Goal: Information Seeking & Learning: Learn about a topic

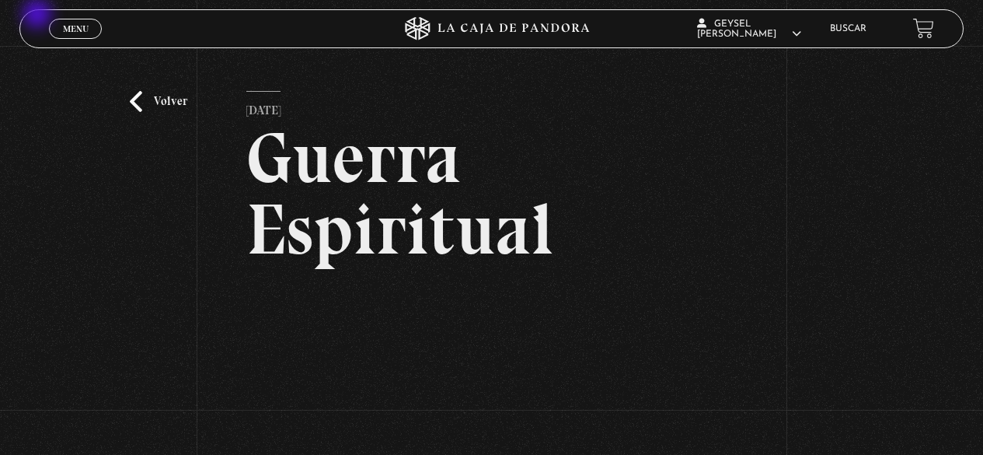
scroll to position [155, 0]
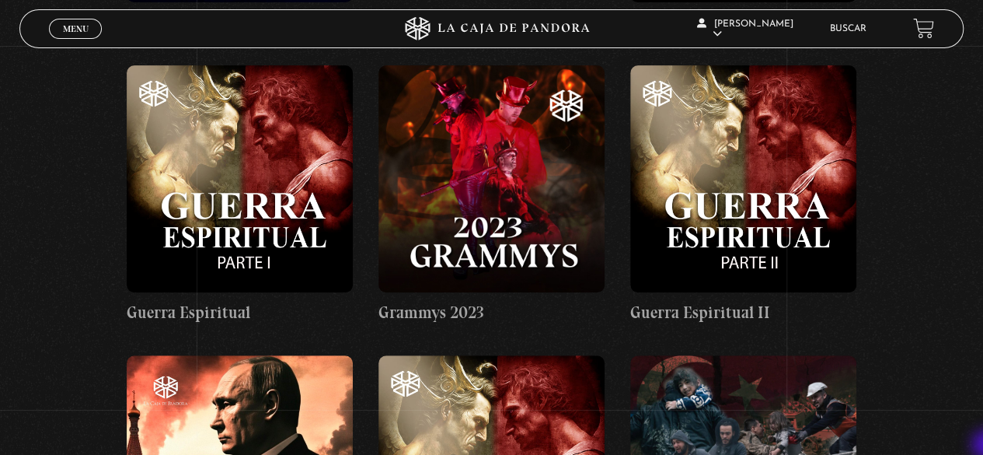
scroll to position [20956, 0]
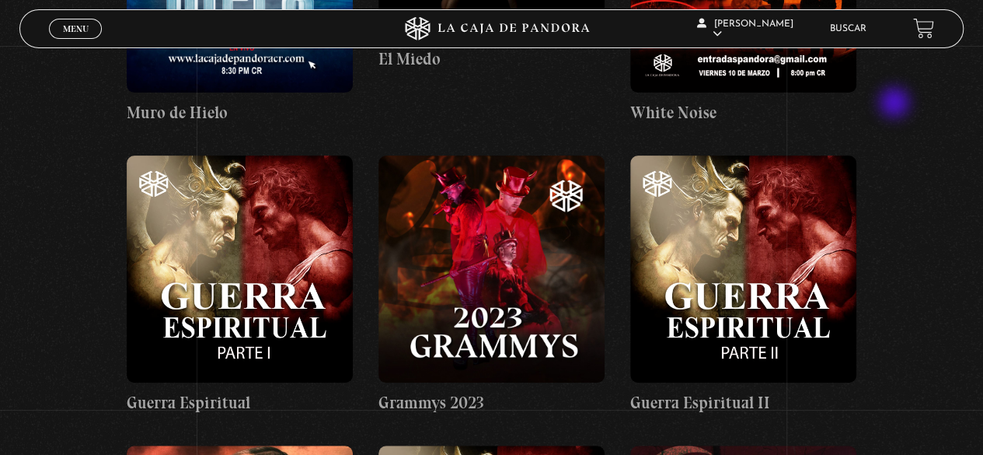
scroll to position [20832, 0]
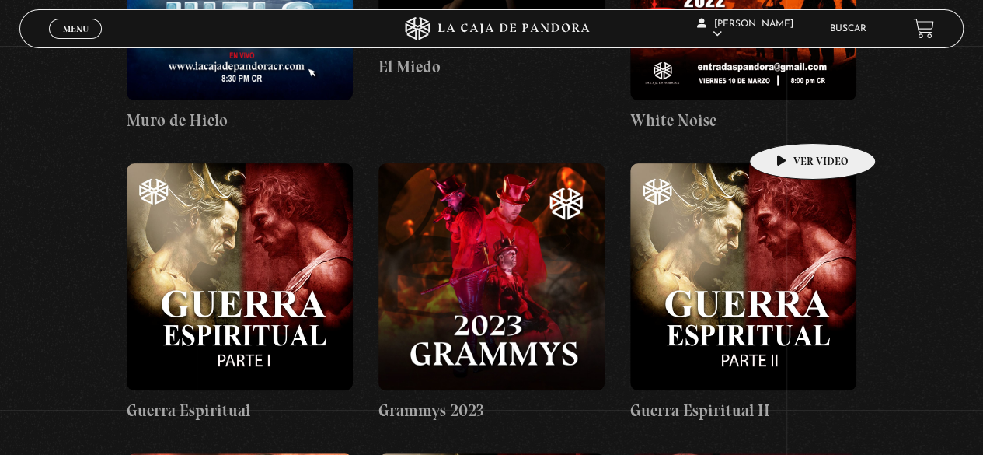
click at [788, 163] on figure at bounding box center [743, 276] width 226 height 226
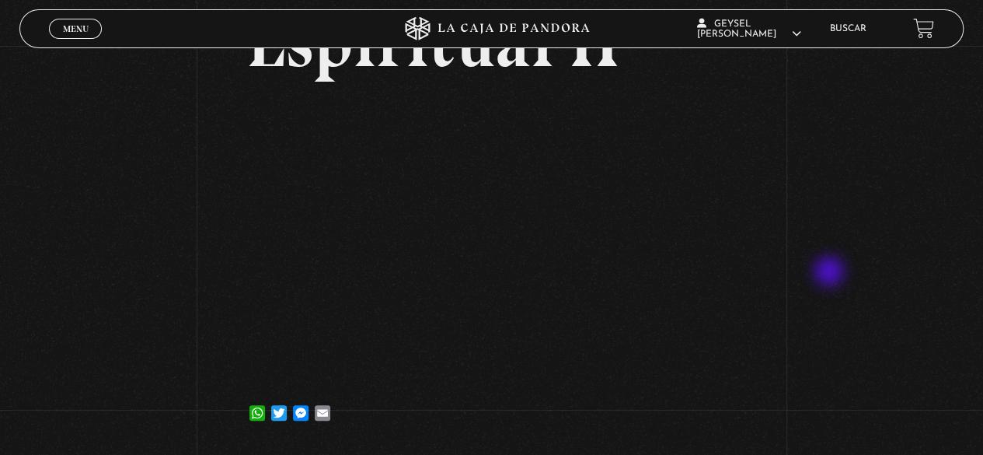
scroll to position [187, 0]
